Goal: Transaction & Acquisition: Purchase product/service

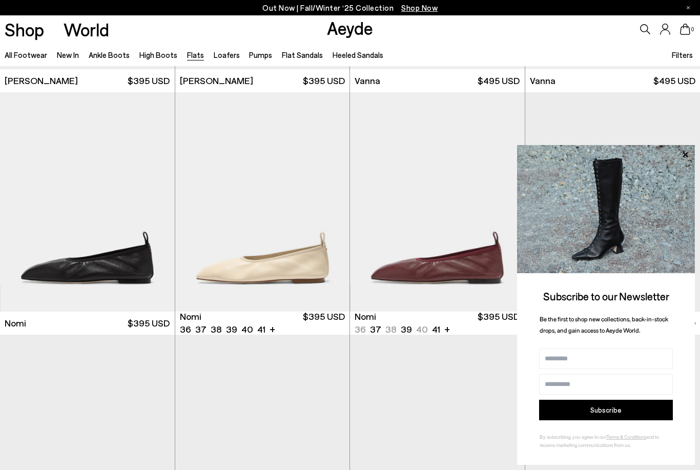
scroll to position [434, 0]
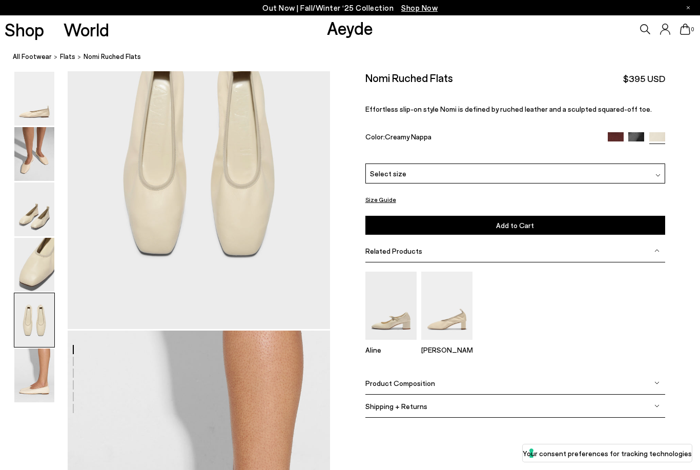
scroll to position [1508, 0]
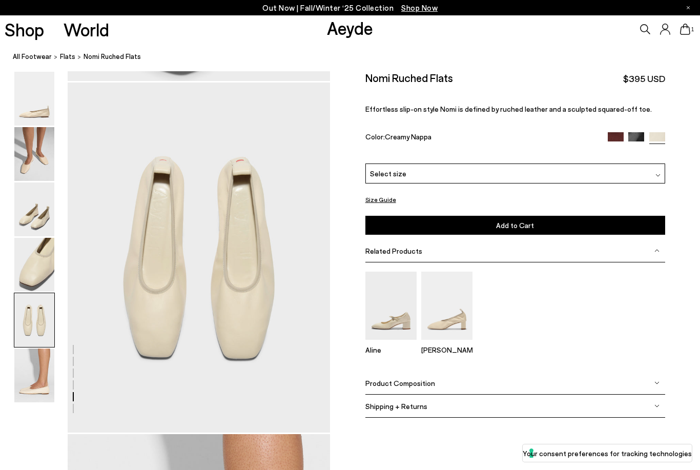
scroll to position [1406, 0]
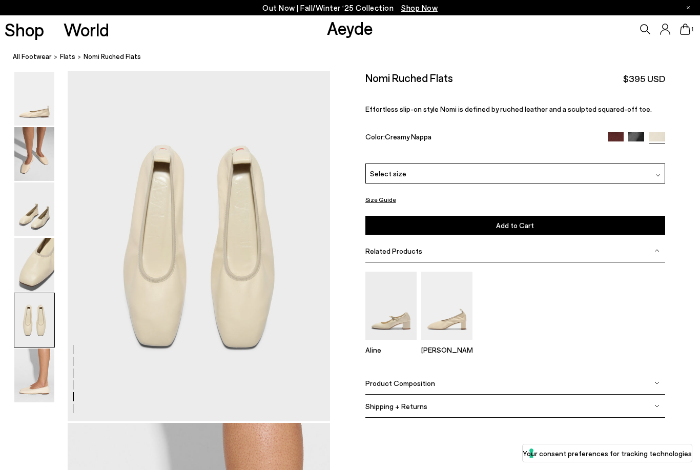
scroll to position [1508, 0]
